Goal: Task Accomplishment & Management: Manage account settings

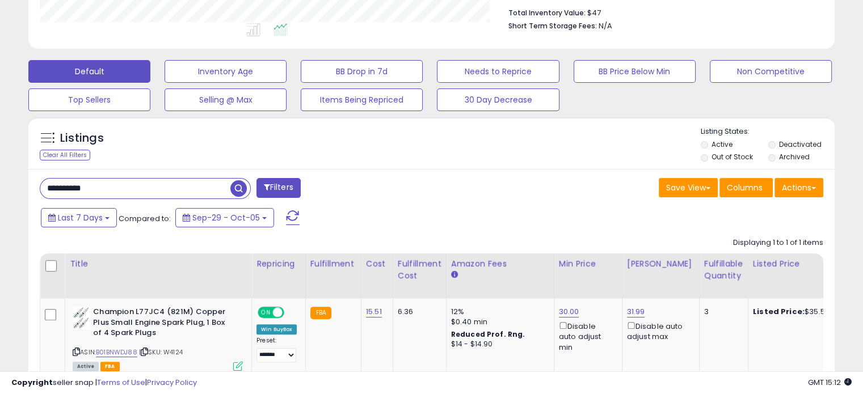
scroll to position [232, 466]
click at [263, 359] on select "**********" at bounding box center [276, 355] width 40 height 14
drag, startPoint x: 263, startPoint y: 358, endPoint x: 256, endPoint y: 364, distance: 8.9
click at [256, 364] on td "**********" at bounding box center [279, 337] width 54 height 79
click at [267, 355] on select "**********" at bounding box center [276, 355] width 40 height 14
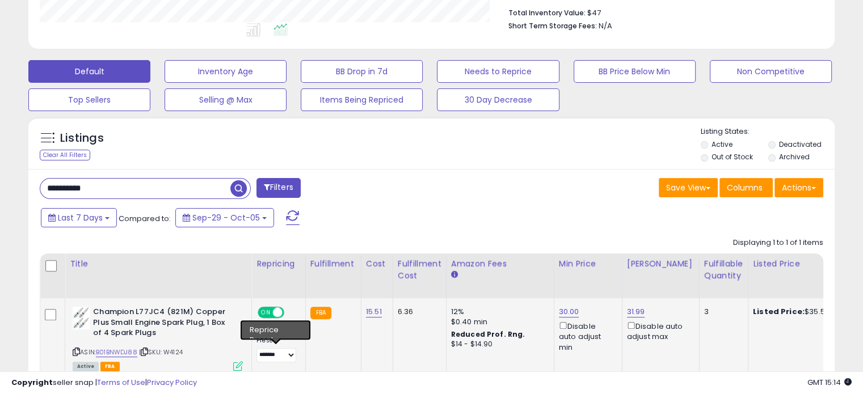
click at [336, 366] on td "FBA" at bounding box center [333, 337] width 56 height 79
click at [280, 357] on select "**********" at bounding box center [276, 355] width 40 height 14
click at [315, 208] on div "Last 7 Days Compared to: Sep-29 - Oct-05" at bounding box center [332, 220] width 588 height 26
drag, startPoint x: 267, startPoint y: 362, endPoint x: 274, endPoint y: 352, distance: 12.1
click at [266, 362] on td "**********" at bounding box center [279, 337] width 54 height 79
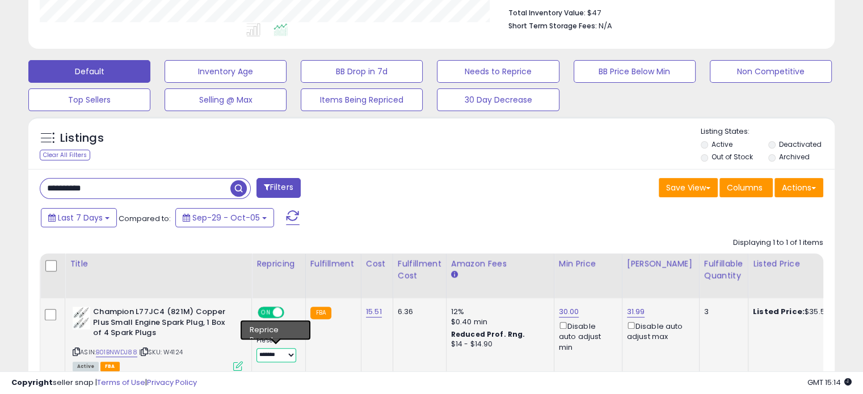
click at [275, 351] on select "**********" at bounding box center [276, 355] width 40 height 14
click at [399, 201] on div "**********" at bounding box center [431, 296] width 806 height 255
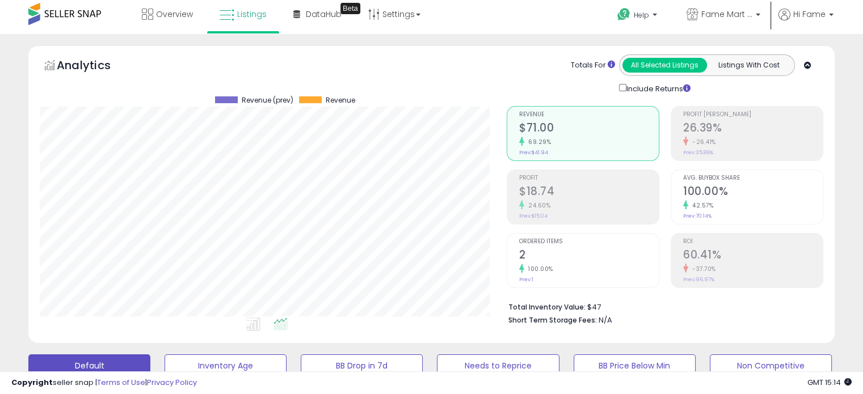
scroll to position [0, 0]
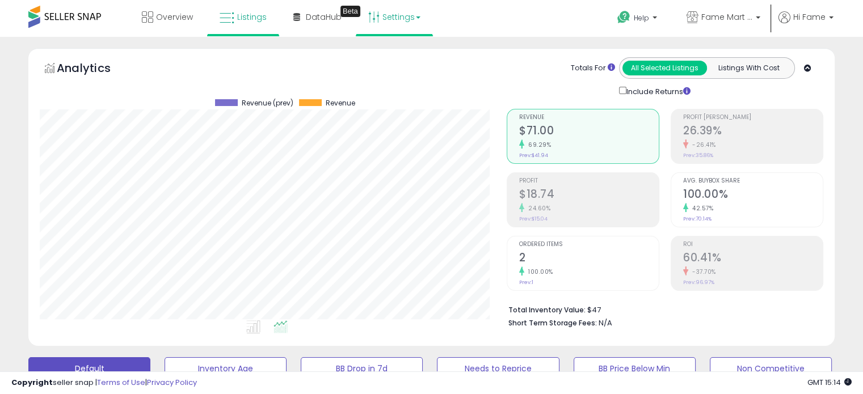
click at [427, 23] on link "Settings" at bounding box center [394, 17] width 69 height 34
click at [548, 70] on div "Totals For All Selected Listings Listings With Cost Include Returns" at bounding box center [661, 77] width 308 height 40
click at [373, 30] on link "Settings" at bounding box center [394, 17] width 69 height 34
click at [386, 52] on link "Store settings" at bounding box center [396, 57] width 51 height 11
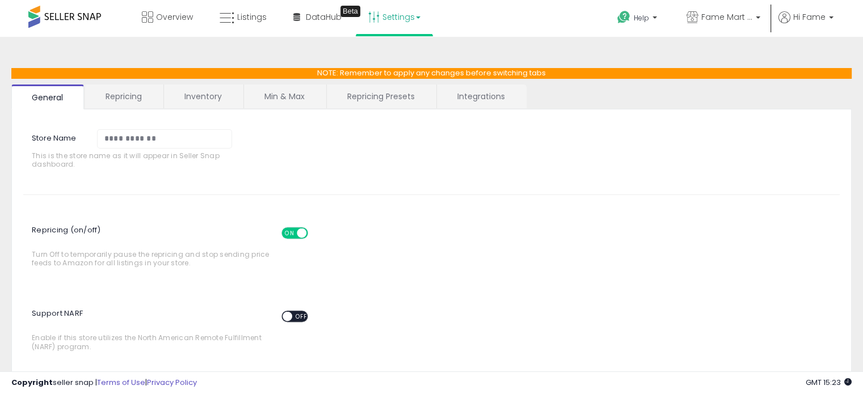
click at [113, 103] on link "Repricing" at bounding box center [123, 97] width 77 height 24
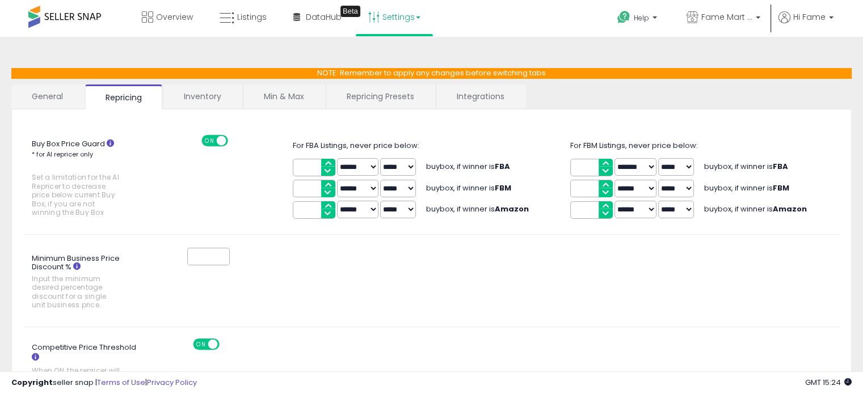
click at [208, 91] on link "Inventory" at bounding box center [202, 97] width 78 height 24
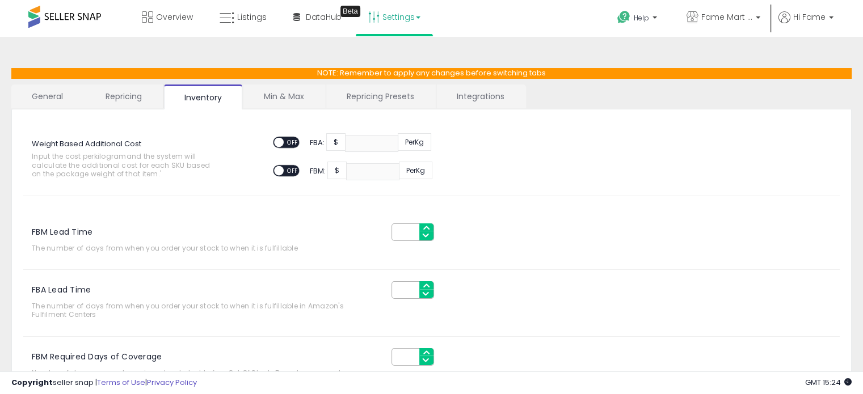
click at [275, 91] on link "Min & Max" at bounding box center [283, 97] width 81 height 24
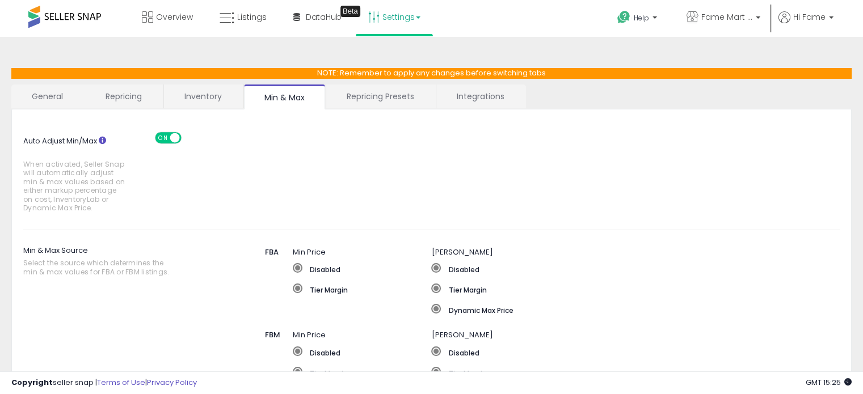
click at [398, 90] on link "Repricing Presets" at bounding box center [380, 97] width 108 height 24
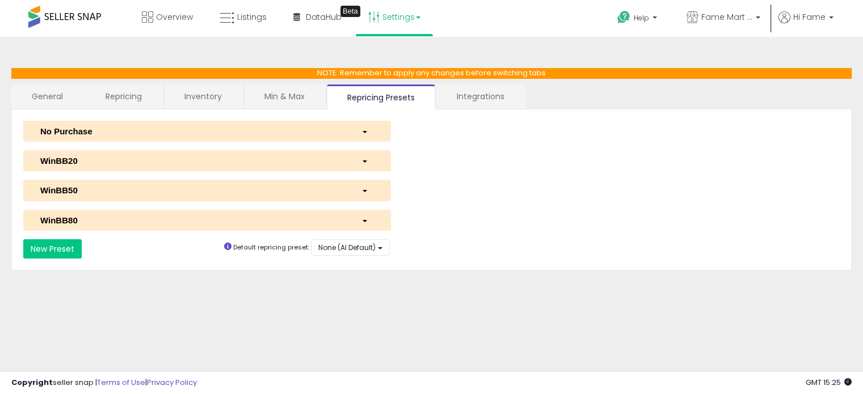
click at [369, 191] on div "button" at bounding box center [367, 190] width 29 height 12
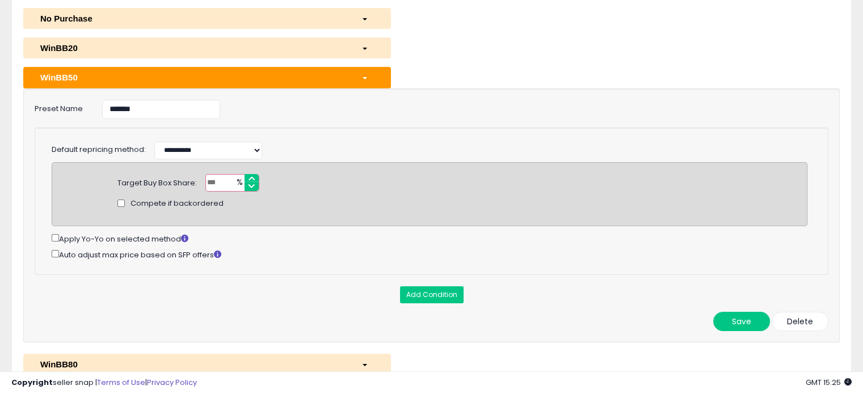
scroll to position [113, 0]
click at [373, 76] on div "button" at bounding box center [367, 77] width 29 height 12
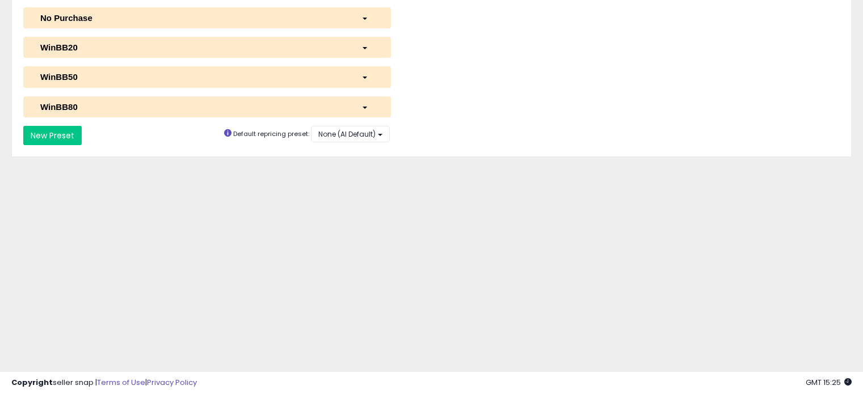
click at [351, 108] on div "WinBB80" at bounding box center [192, 107] width 321 height 12
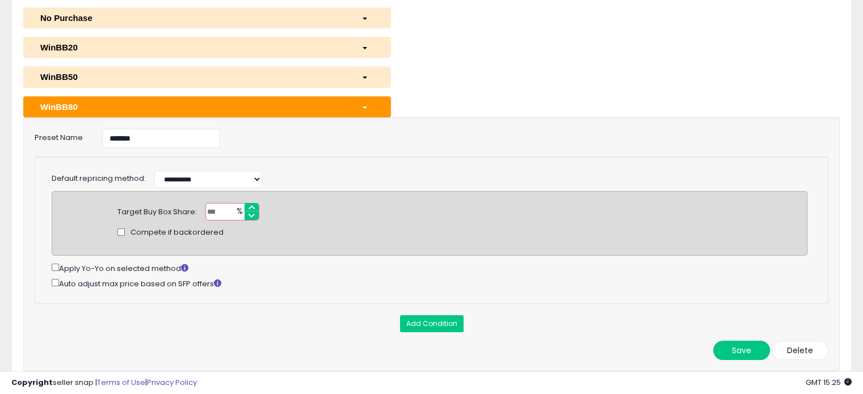
click at [322, 75] on div "WinBB50" at bounding box center [192, 77] width 321 height 12
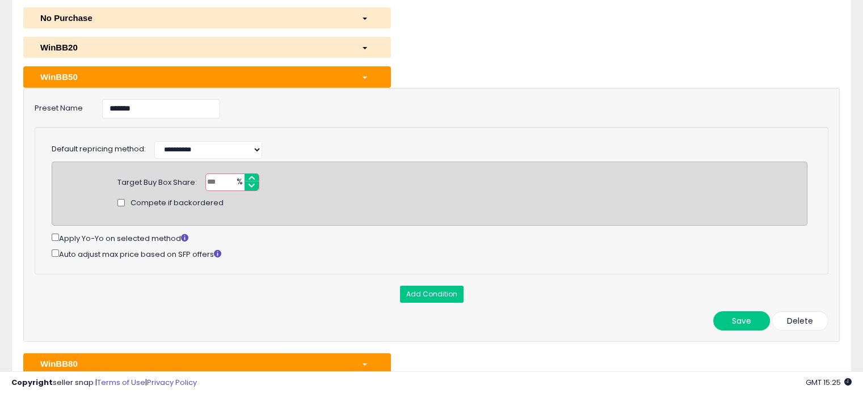
click at [346, 73] on div "WinBB50" at bounding box center [192, 77] width 321 height 12
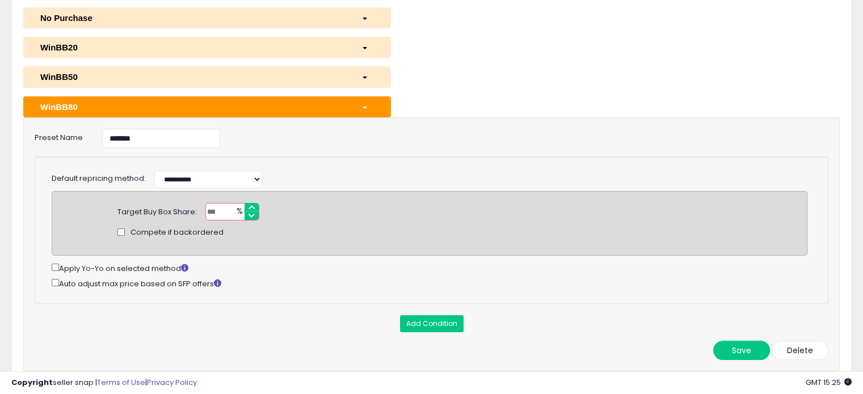
click at [361, 108] on div "button" at bounding box center [367, 107] width 29 height 12
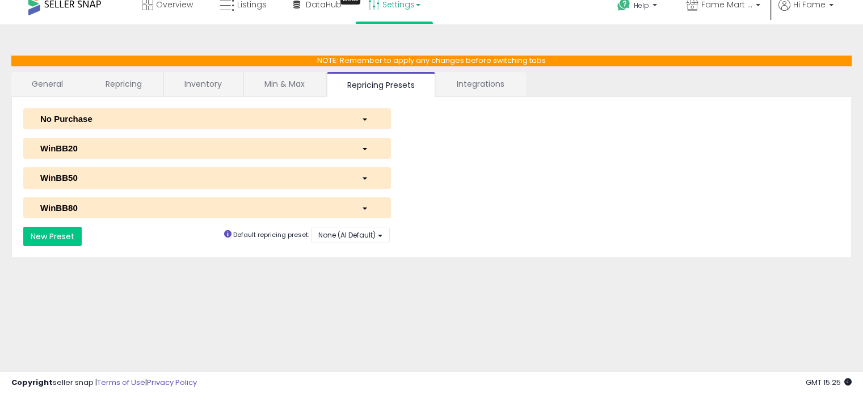
scroll to position [0, 0]
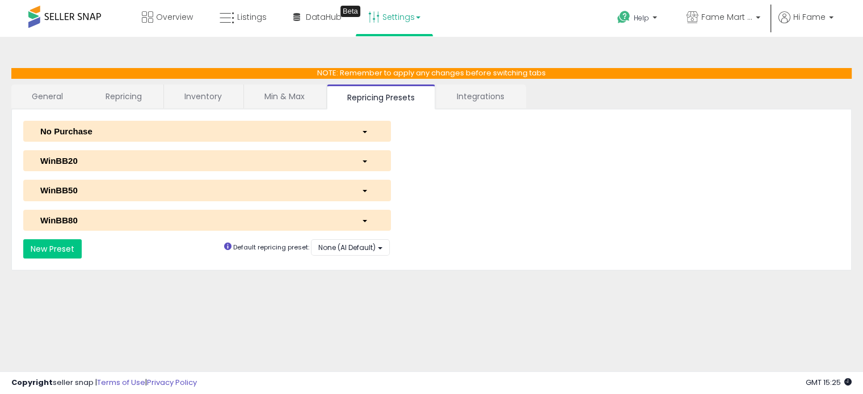
click at [468, 99] on link "Integrations" at bounding box center [480, 97] width 89 height 24
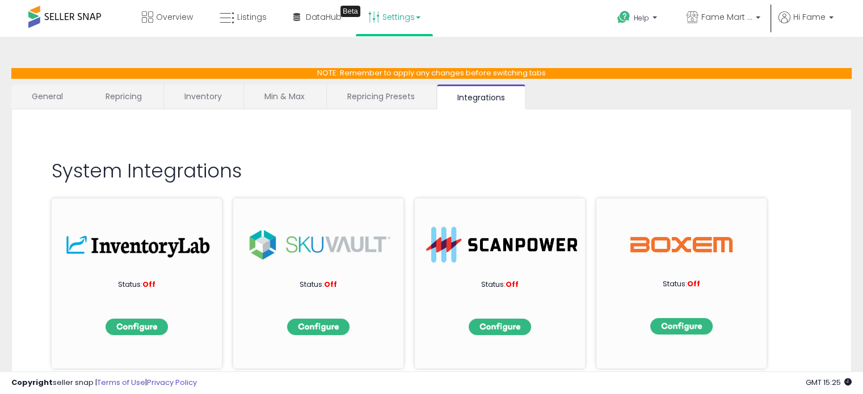
click at [352, 95] on link "Repricing Presets" at bounding box center [381, 97] width 108 height 24
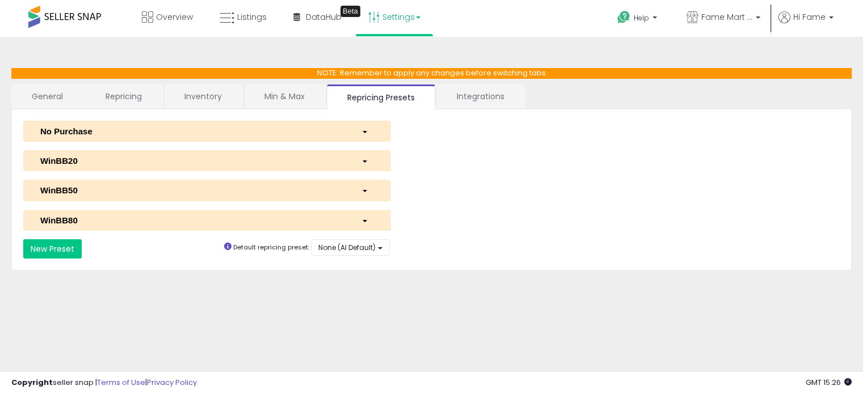
click at [57, 99] on link "General" at bounding box center [47, 97] width 73 height 24
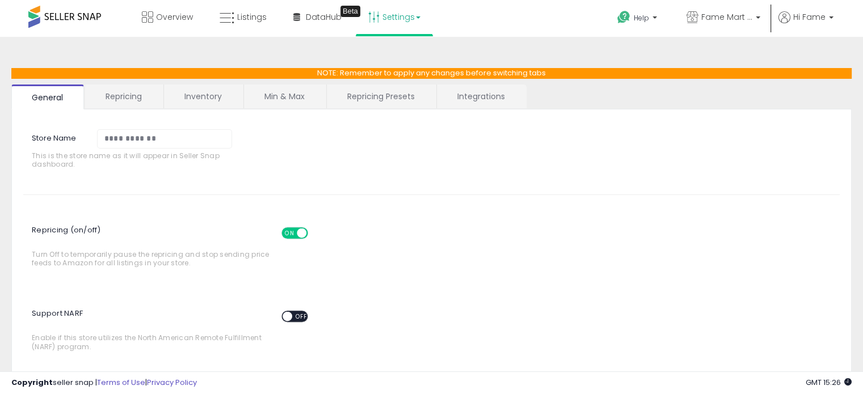
click at [89, 13] on span at bounding box center [64, 17] width 73 height 22
click at [71, 15] on span at bounding box center [64, 17] width 73 height 22
click at [48, 16] on span at bounding box center [64, 17] width 73 height 22
click at [227, 18] on icon at bounding box center [227, 18] width 15 height 15
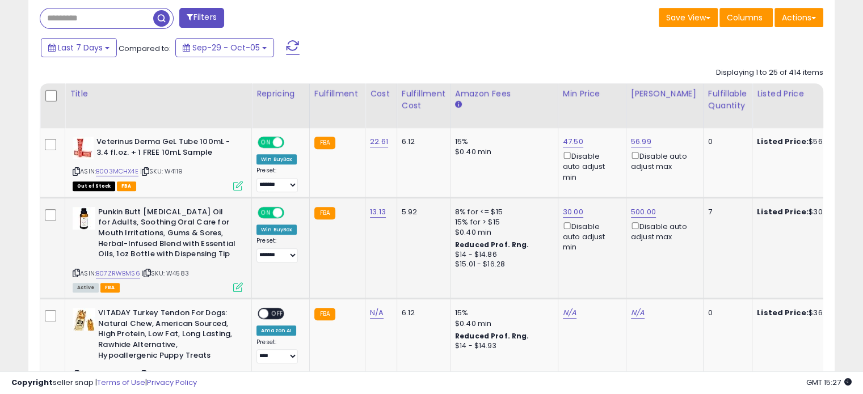
scroll to position [454, 0]
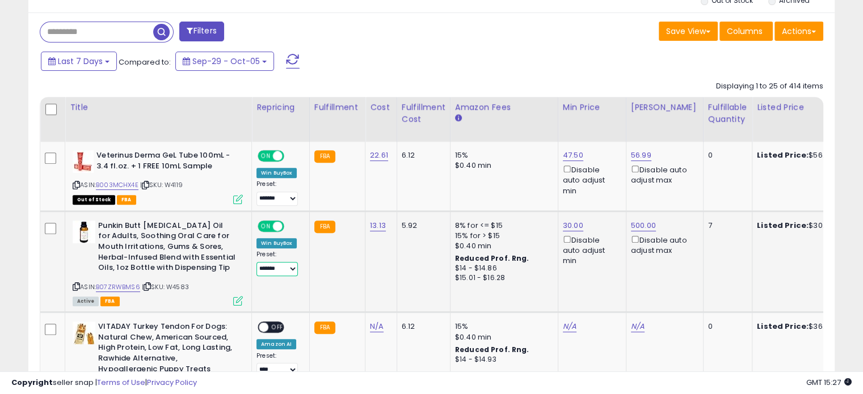
click at [271, 268] on select "**********" at bounding box center [276, 269] width 41 height 14
click at [347, 281] on td "FBA" at bounding box center [337, 261] width 56 height 101
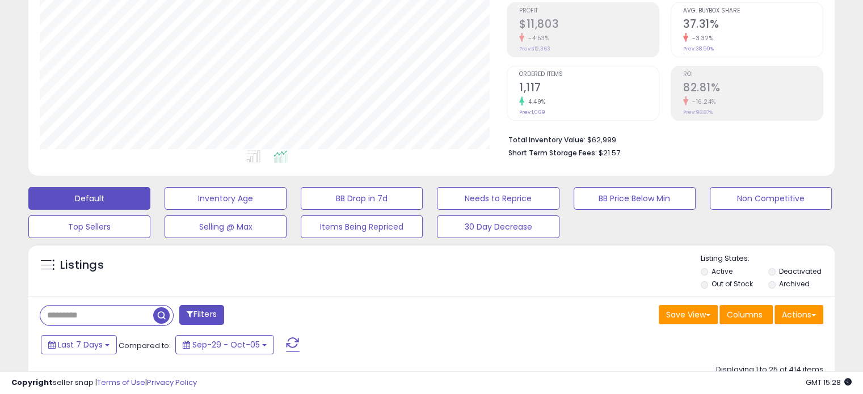
scroll to position [0, 0]
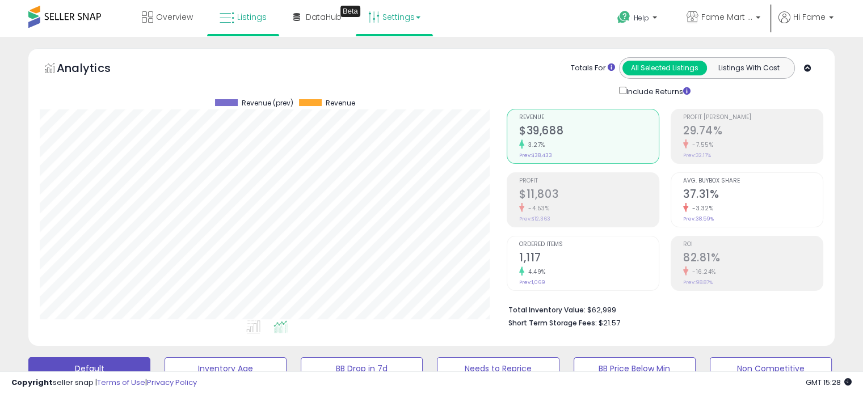
click at [378, 24] on link "Settings" at bounding box center [394, 17] width 69 height 34
click at [397, 59] on link "Store settings" at bounding box center [396, 57] width 51 height 11
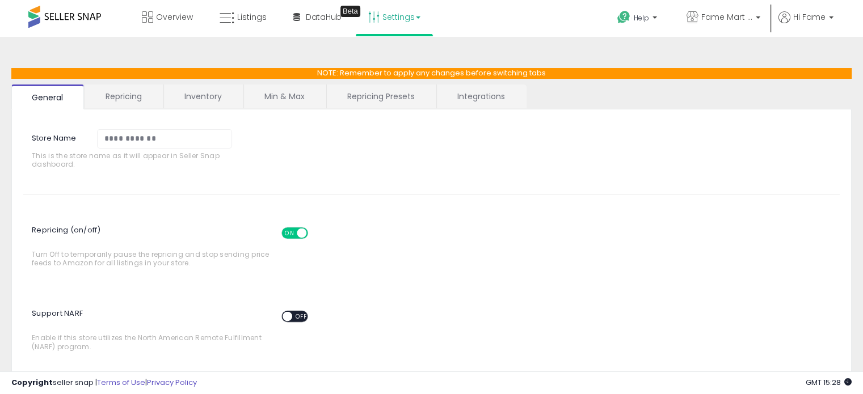
click at [123, 96] on link "Repricing" at bounding box center [123, 97] width 77 height 24
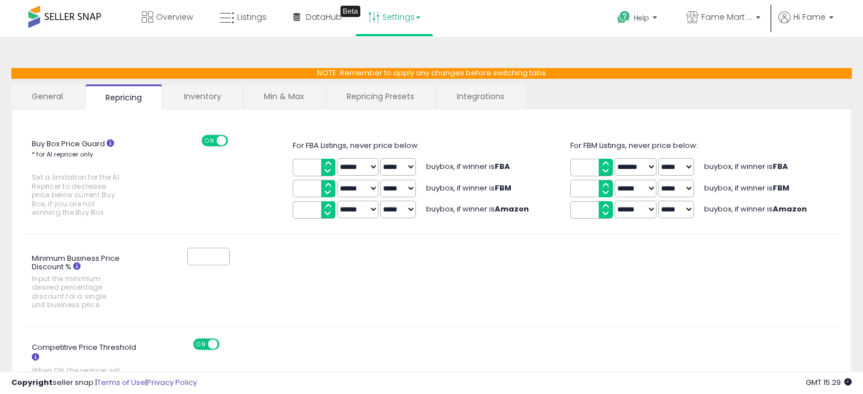
click at [204, 95] on link "Inventory" at bounding box center [202, 97] width 78 height 24
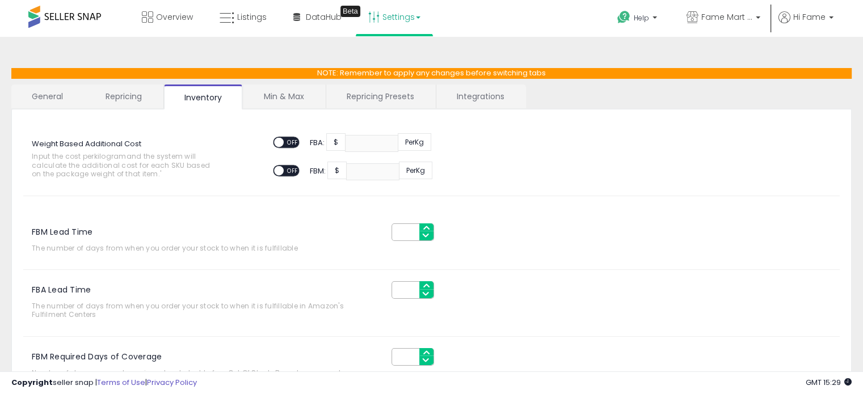
click at [286, 93] on link "Min & Max" at bounding box center [283, 97] width 81 height 24
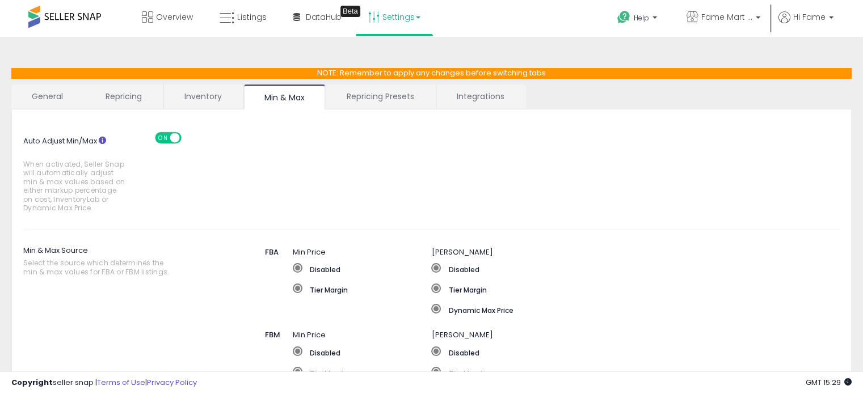
click at [375, 92] on link "Repricing Presets" at bounding box center [380, 97] width 108 height 24
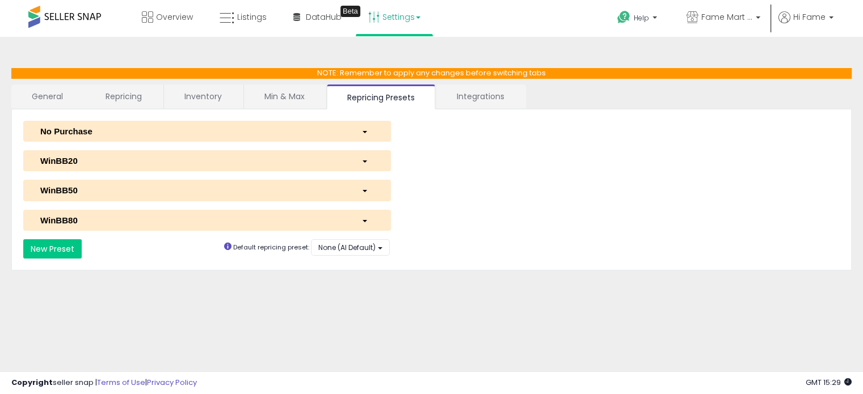
click at [374, 127] on div "button" at bounding box center [367, 131] width 29 height 12
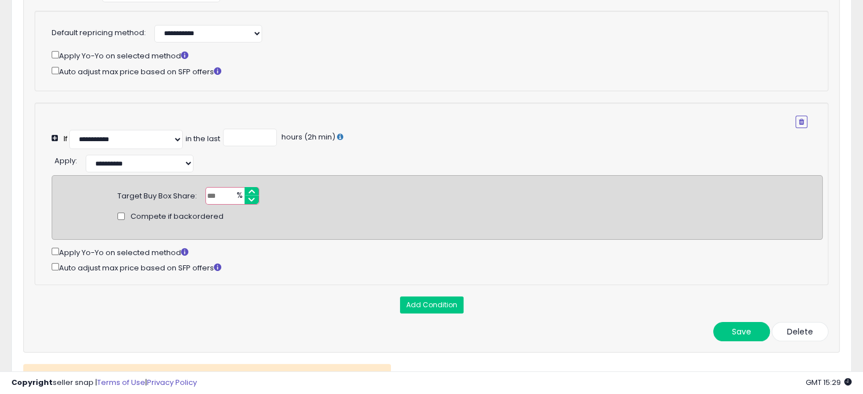
scroll to position [322, 0]
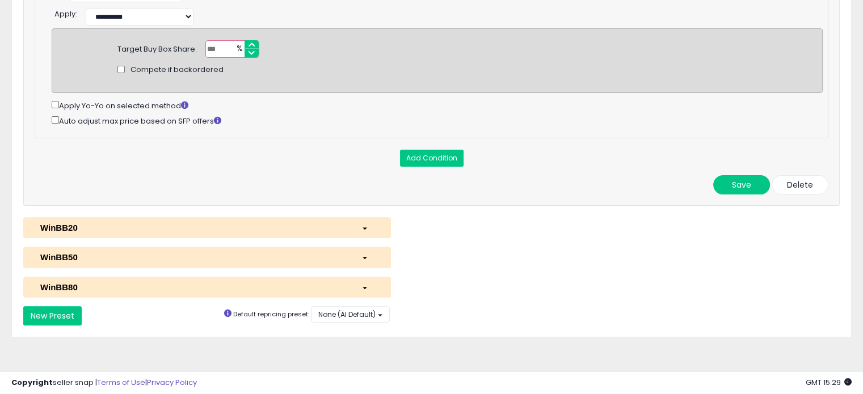
click at [356, 292] on div "button" at bounding box center [367, 287] width 29 height 12
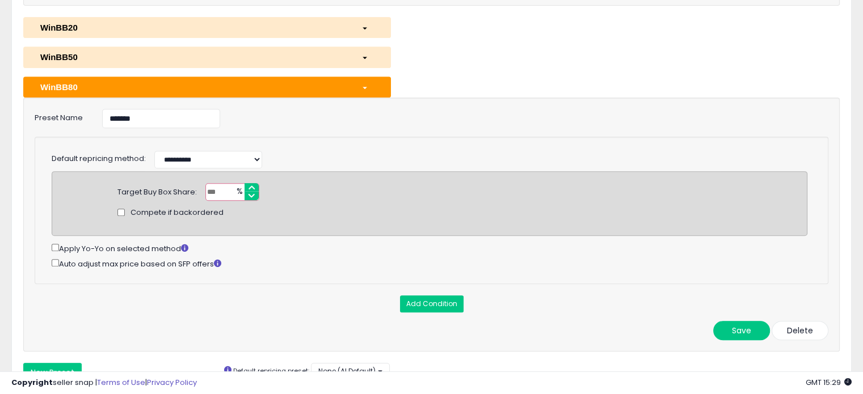
scroll to position [492, 0]
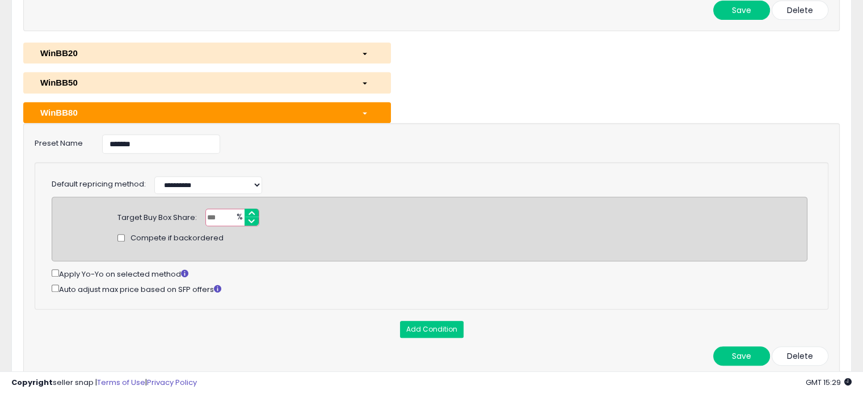
click at [304, 116] on div "WinBB80" at bounding box center [192, 113] width 321 height 12
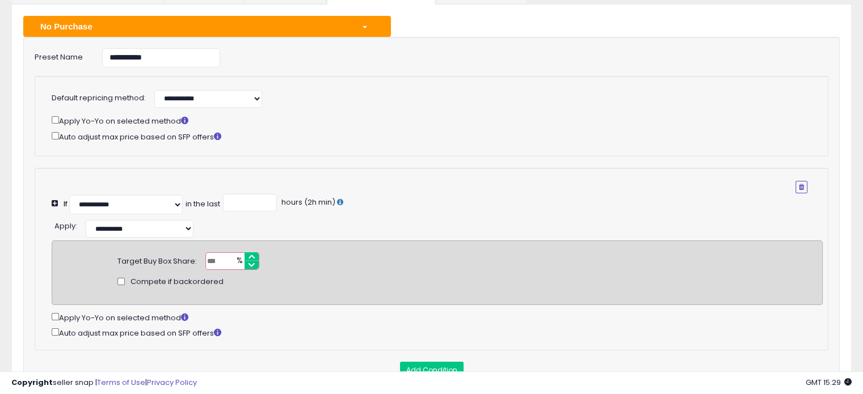
scroll to position [95, 0]
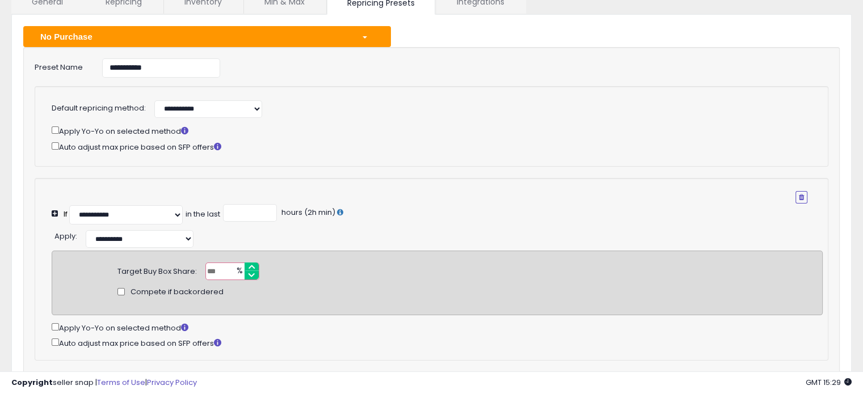
click at [317, 34] on div "No Purchase" at bounding box center [192, 37] width 321 height 12
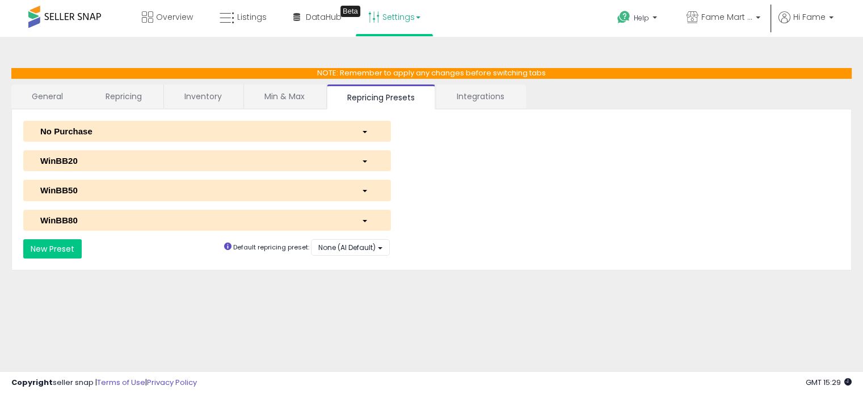
scroll to position [0, 0]
drag, startPoint x: 120, startPoint y: 94, endPoint x: 129, endPoint y: 96, distance: 9.2
click at [123, 94] on link "Repricing" at bounding box center [123, 97] width 77 height 24
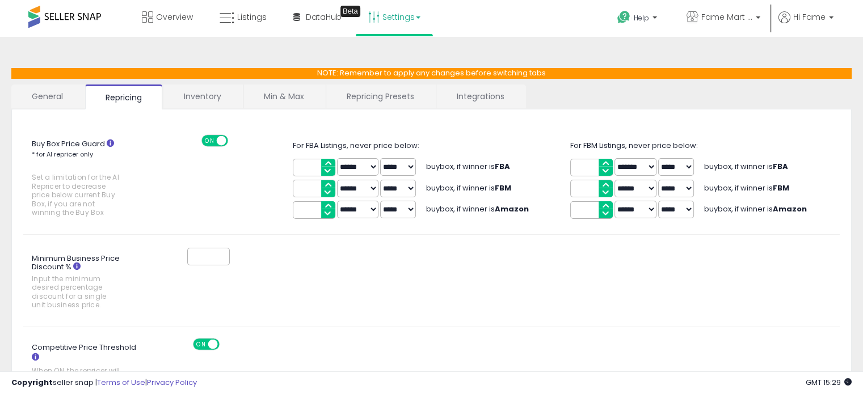
click at [240, 206] on div "Buy Box Price Guard * for AI repricer only Set a limitation for the AI Repricer…" at bounding box center [432, 179] width 834 height 88
click at [237, 22] on link "Listings" at bounding box center [243, 17] width 64 height 34
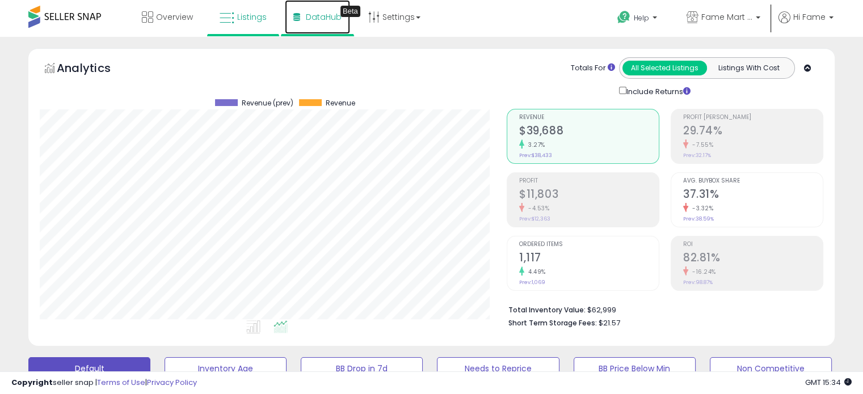
click at [301, 14] on link "DataHub Beta" at bounding box center [317, 17] width 65 height 34
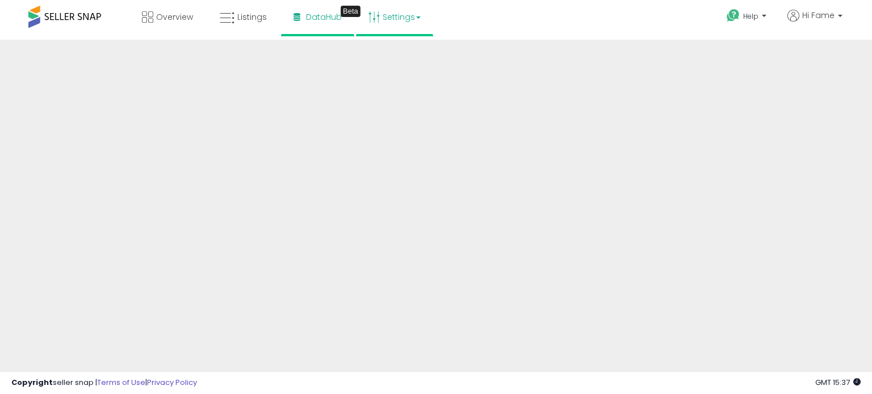
click at [392, 24] on link "Settings" at bounding box center [394, 17] width 69 height 34
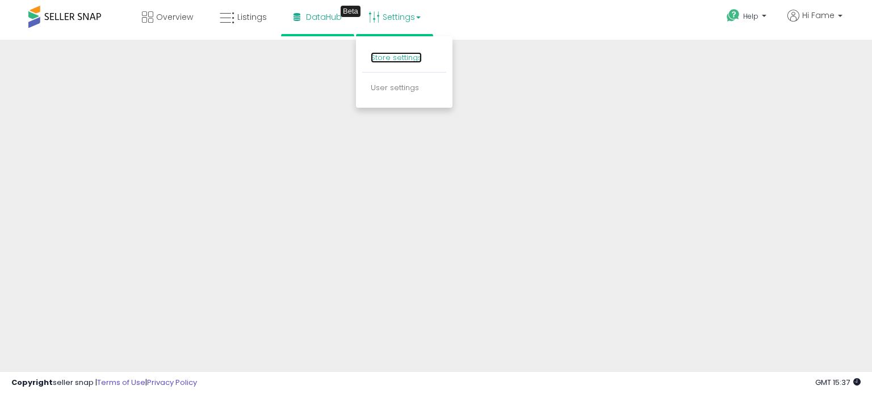
click at [392, 60] on link "Store settings" at bounding box center [396, 57] width 51 height 11
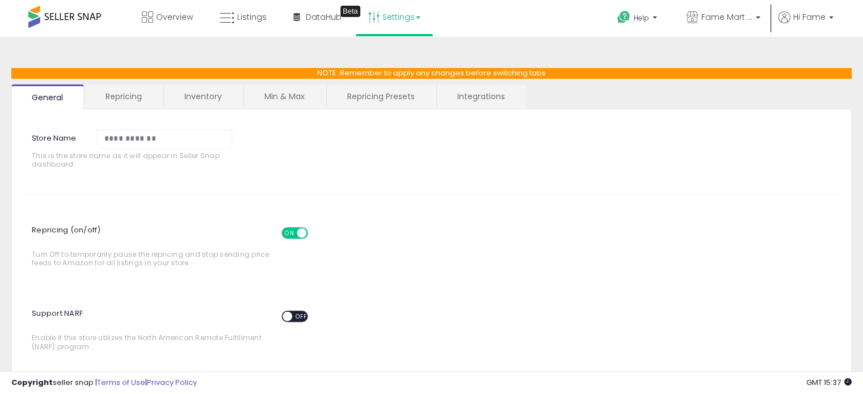
click at [407, 11] on link "Settings" at bounding box center [394, 17] width 69 height 34
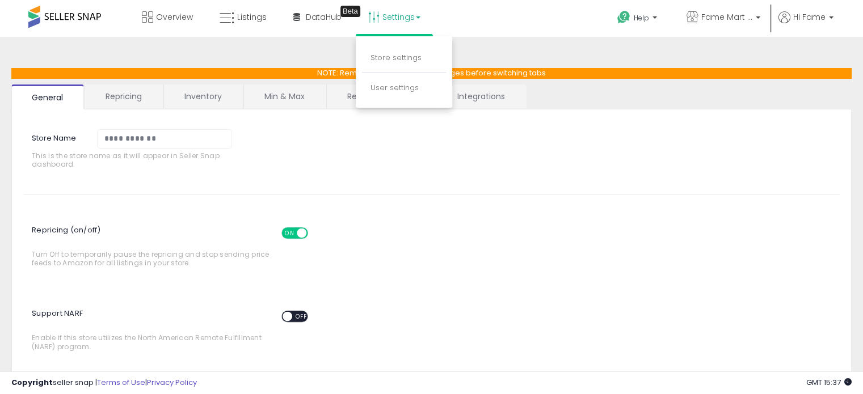
click at [401, 95] on li "User settings" at bounding box center [404, 88] width 84 height 28
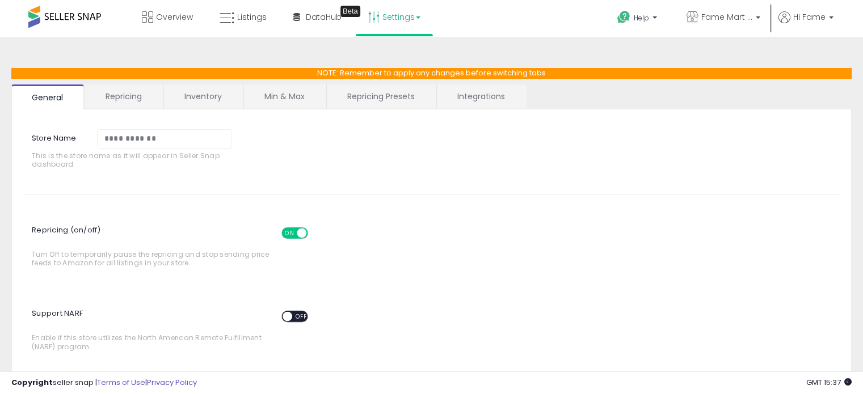
click at [401, 88] on link "Repricing Presets" at bounding box center [381, 97] width 108 height 24
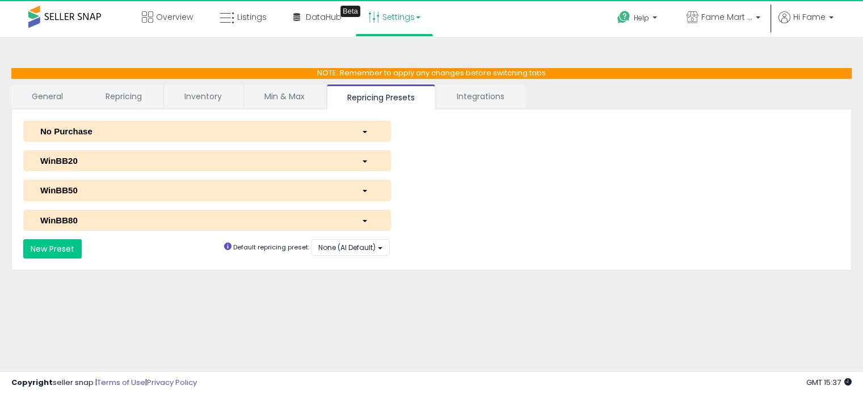
click at [395, 23] on link "Settings" at bounding box center [394, 17] width 69 height 34
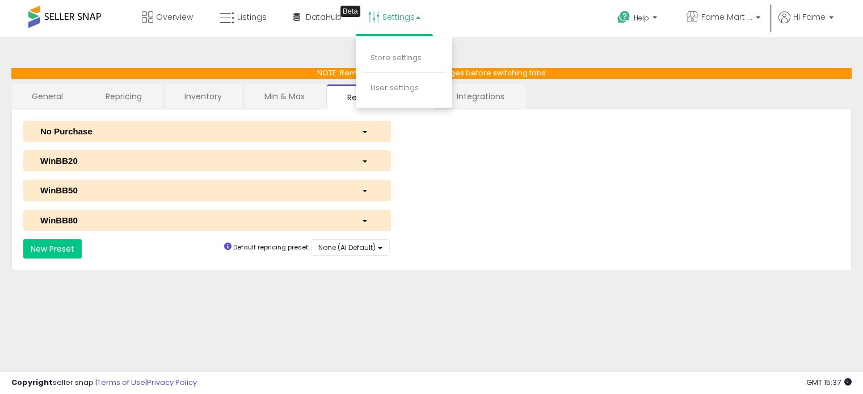
click at [402, 79] on li "User settings" at bounding box center [404, 88] width 84 height 28
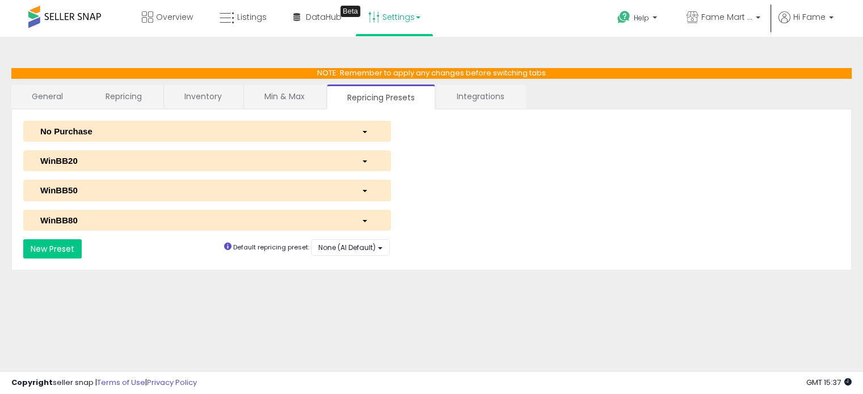
click at [399, 85] on link "Repricing Presets" at bounding box center [381, 97] width 108 height 25
click at [401, 23] on link "Settings" at bounding box center [394, 17] width 69 height 34
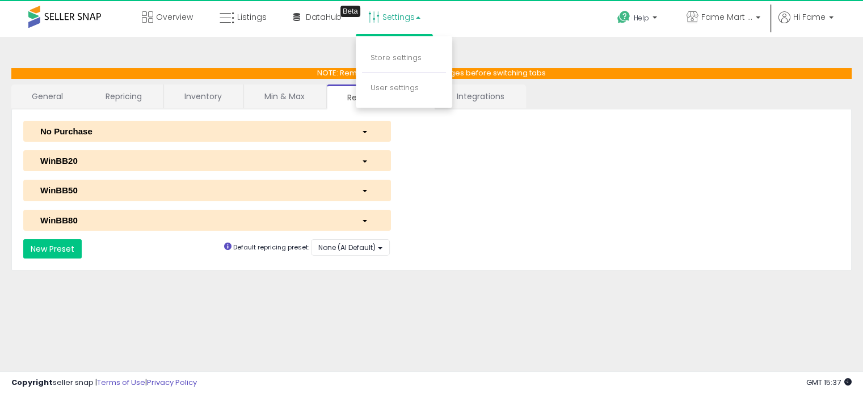
click at [395, 82] on li "User settings" at bounding box center [404, 88] width 84 height 28
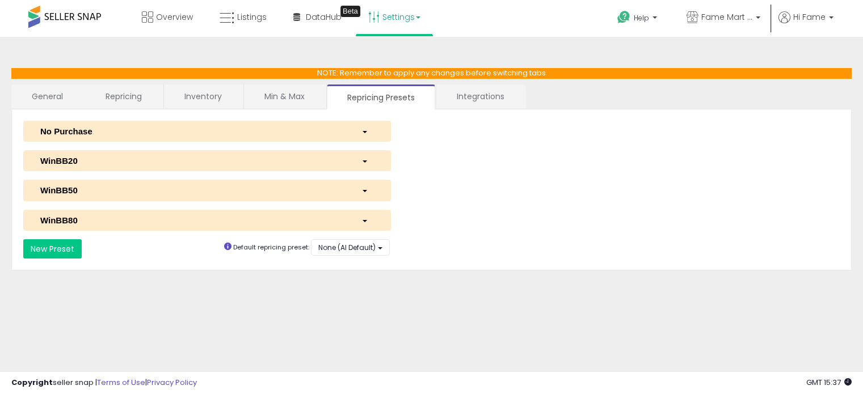
click at [394, 86] on link "Repricing Presets" at bounding box center [381, 97] width 108 height 25
click at [386, 15] on link "Settings" at bounding box center [394, 17] width 69 height 34
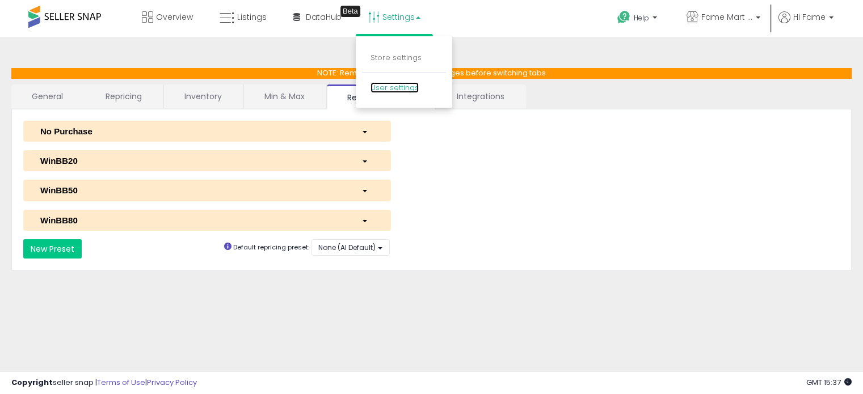
click at [382, 88] on link "User settings" at bounding box center [395, 87] width 48 height 11
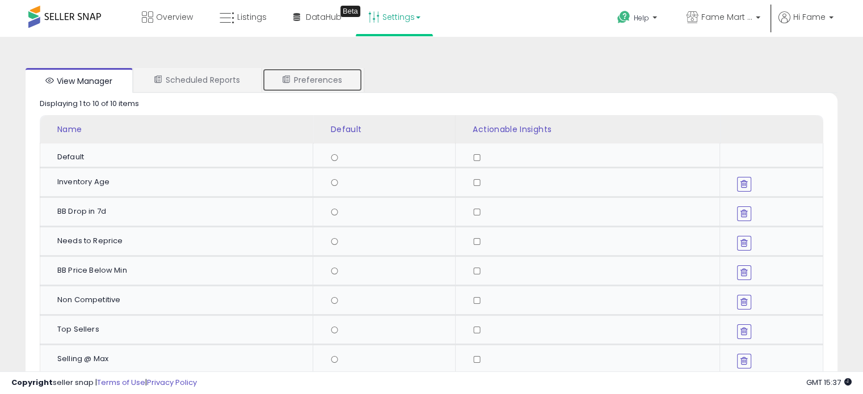
click at [320, 78] on link "Preferences" at bounding box center [312, 80] width 100 height 24
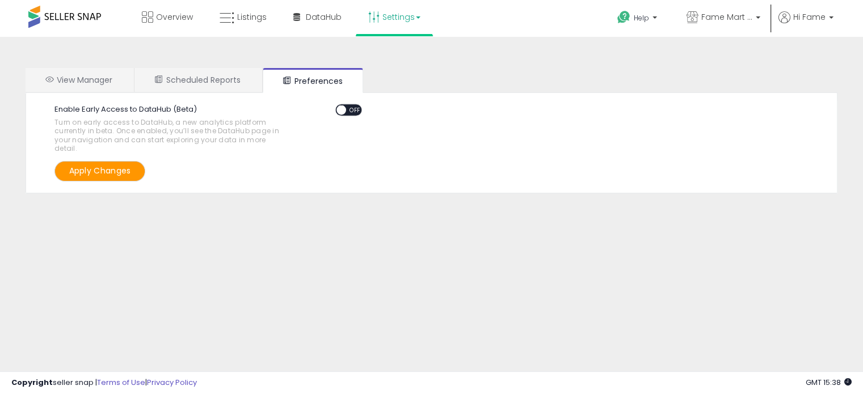
click at [360, 18] on link "Settings" at bounding box center [394, 17] width 69 height 34
click at [390, 59] on link "Store settings" at bounding box center [396, 57] width 51 height 11
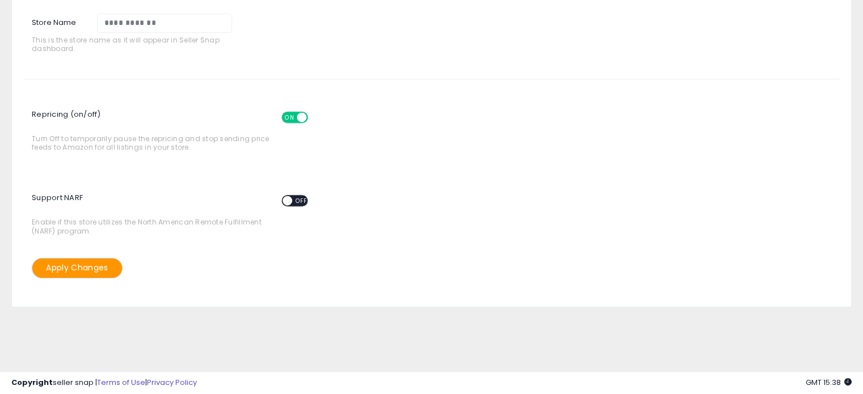
scroll to position [96, 0]
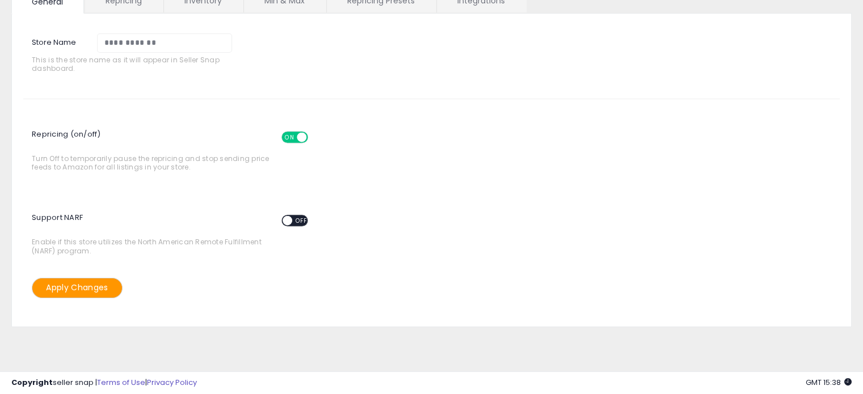
click at [125, 5] on link "Repricing" at bounding box center [123, 1] width 77 height 24
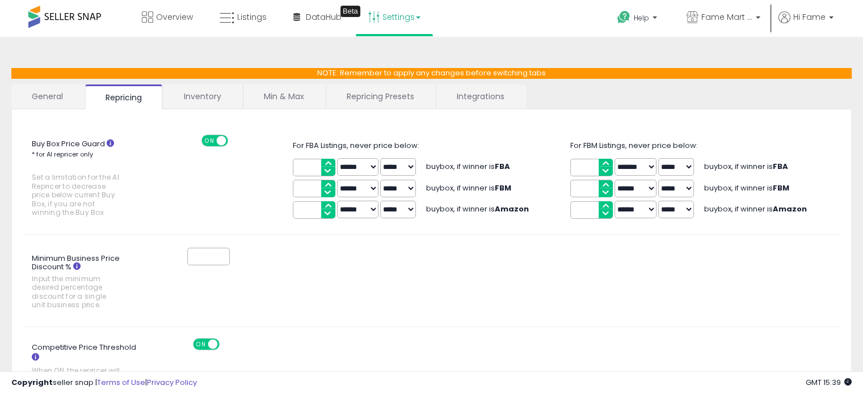
click at [186, 90] on link "Inventory" at bounding box center [202, 97] width 78 height 24
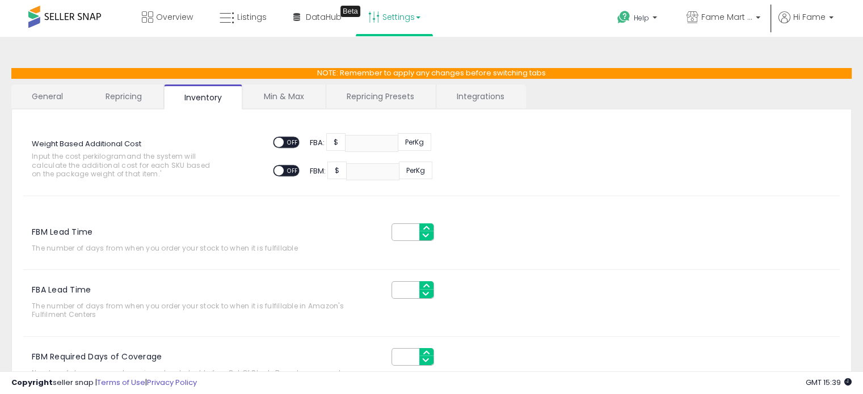
click at [286, 91] on link "Min & Max" at bounding box center [283, 97] width 81 height 24
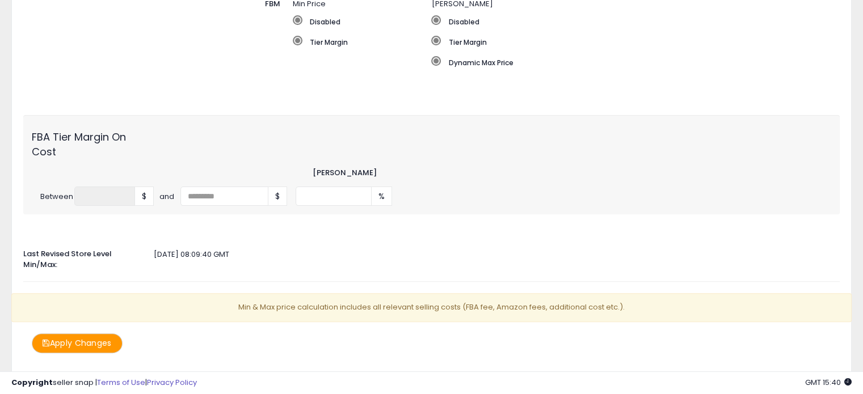
scroll to position [340, 0]
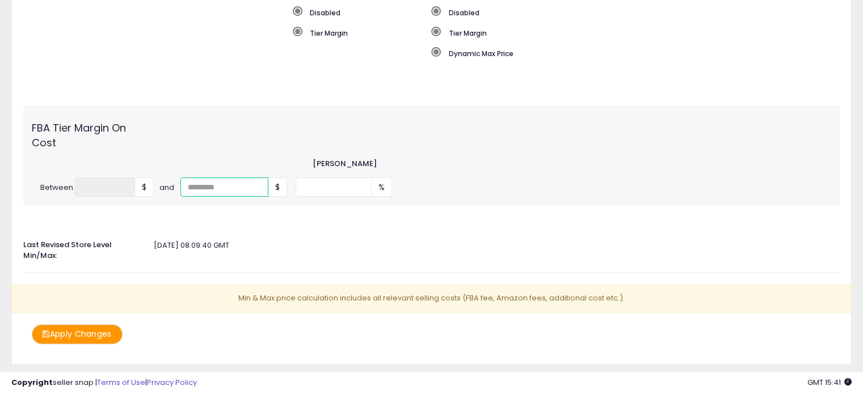
click at [228, 188] on input "number" at bounding box center [223, 187] width 87 height 19
click at [368, 224] on div at bounding box center [432, 222] width 834 height 11
click at [406, 101] on div "Min & Max Source Select the source which determines the min & max values for FB…" at bounding box center [431, 53] width 816 height 305
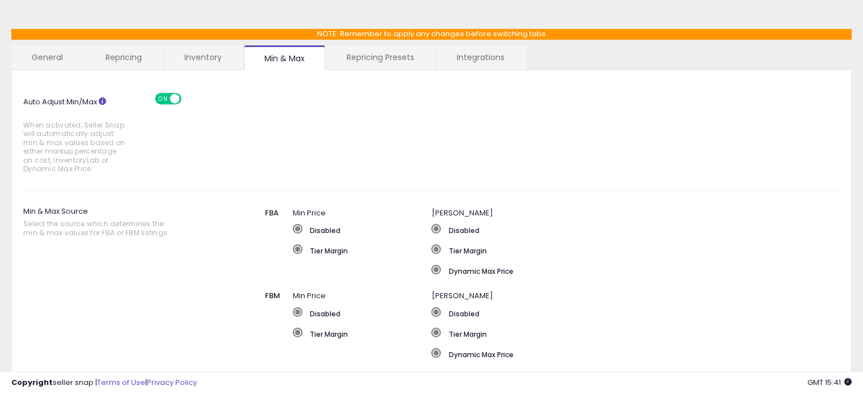
scroll to position [0, 0]
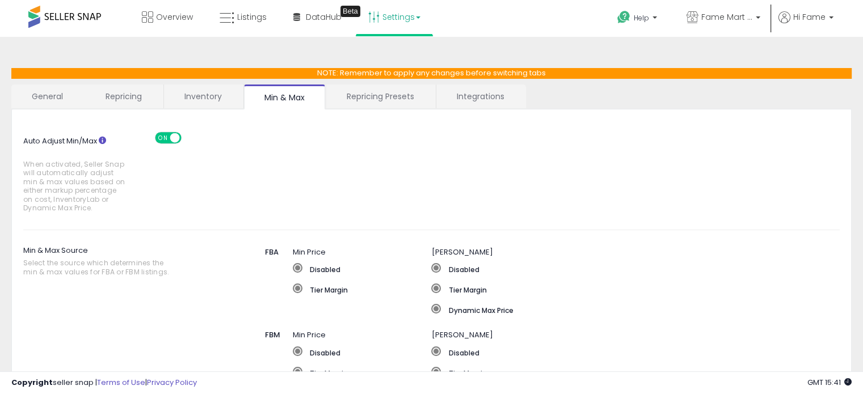
click at [341, 98] on link "Repricing Presets" at bounding box center [380, 97] width 108 height 24
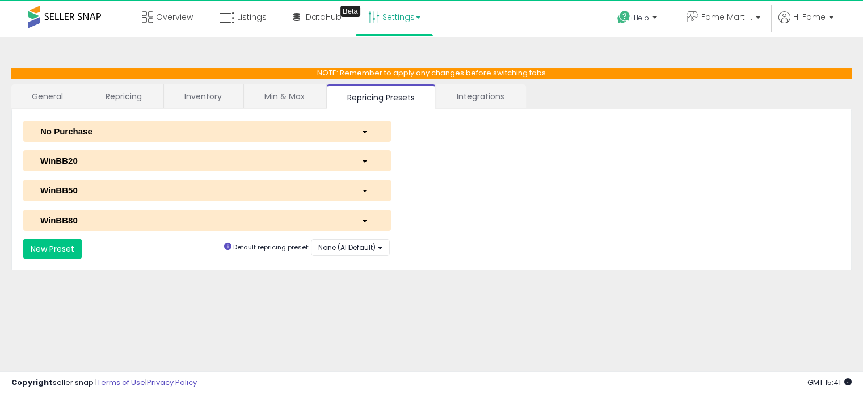
click at [275, 91] on link "Min & Max" at bounding box center [284, 97] width 81 height 24
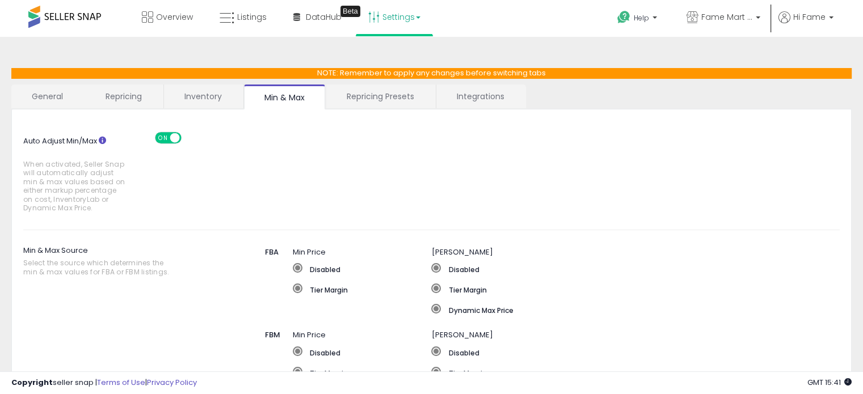
click at [356, 98] on link "Repricing Presets" at bounding box center [380, 97] width 108 height 24
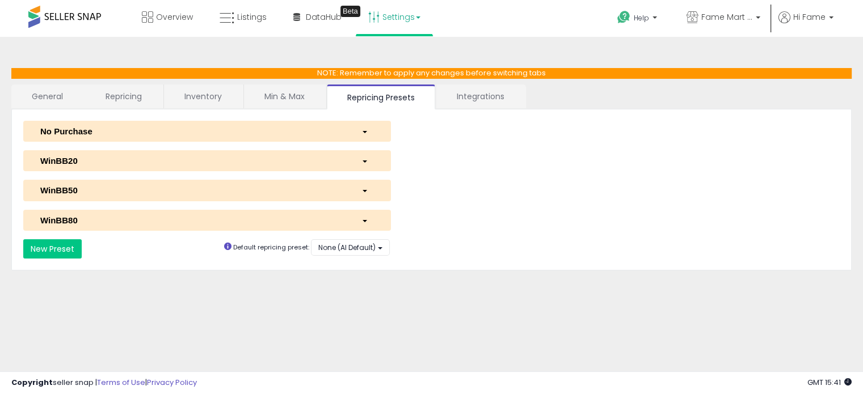
click at [197, 224] on div "WinBB80" at bounding box center [192, 220] width 321 height 12
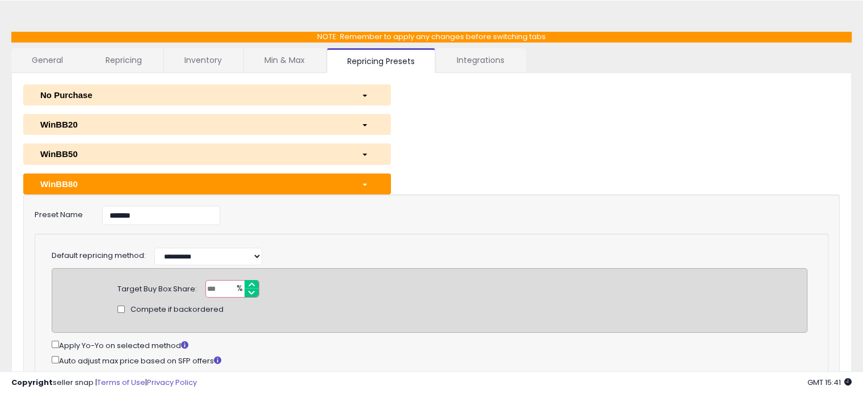
scroll to position [57, 0]
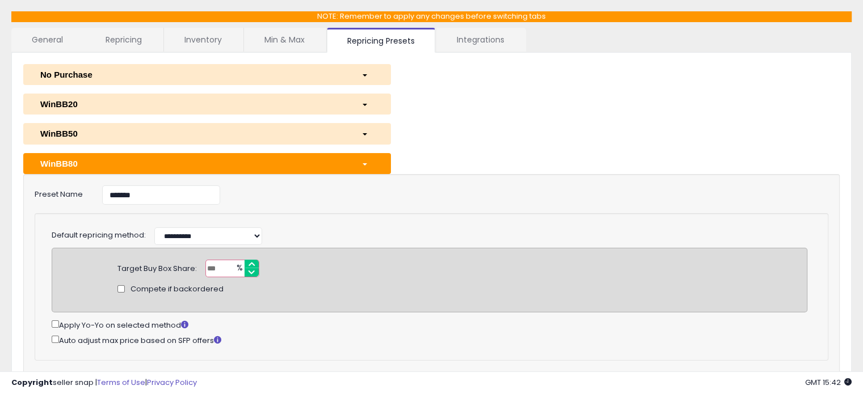
click at [357, 70] on div "button" at bounding box center [367, 75] width 29 height 12
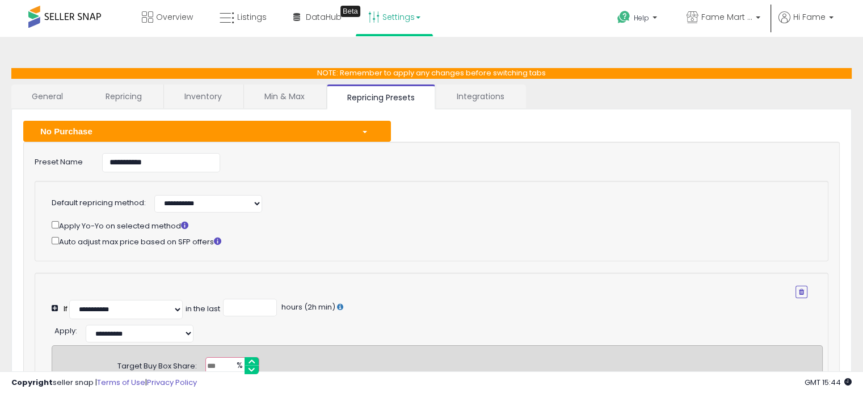
scroll to position [0, 0]
